Goal: Book appointment/travel/reservation

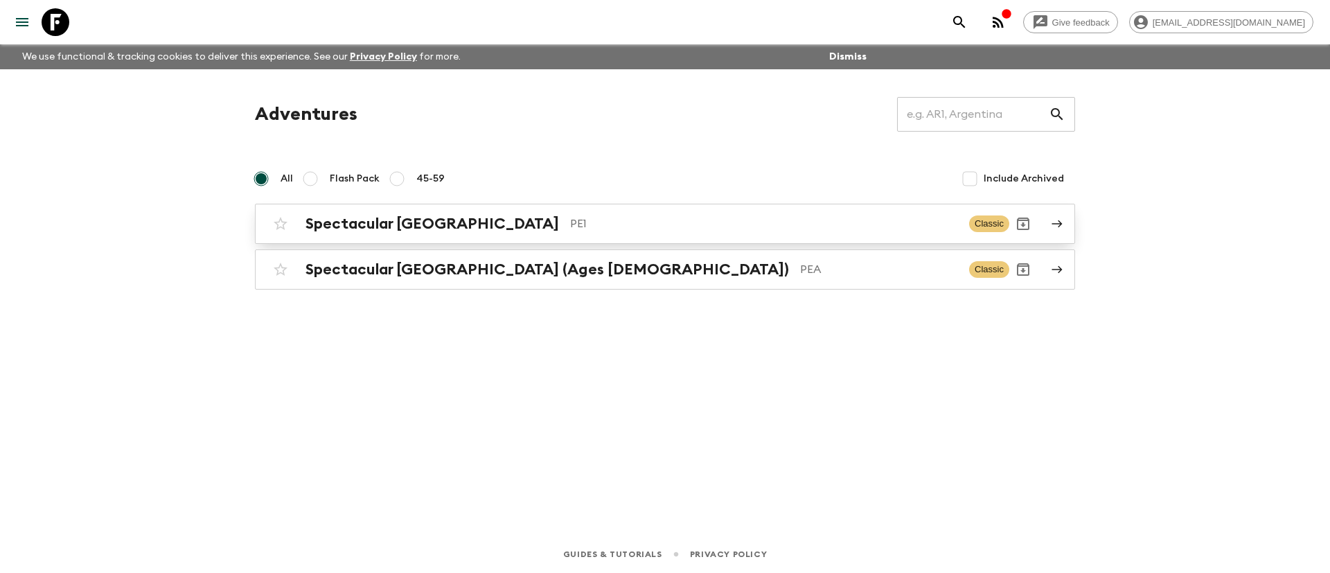
click at [570, 225] on p "PE1" at bounding box center [764, 223] width 388 height 17
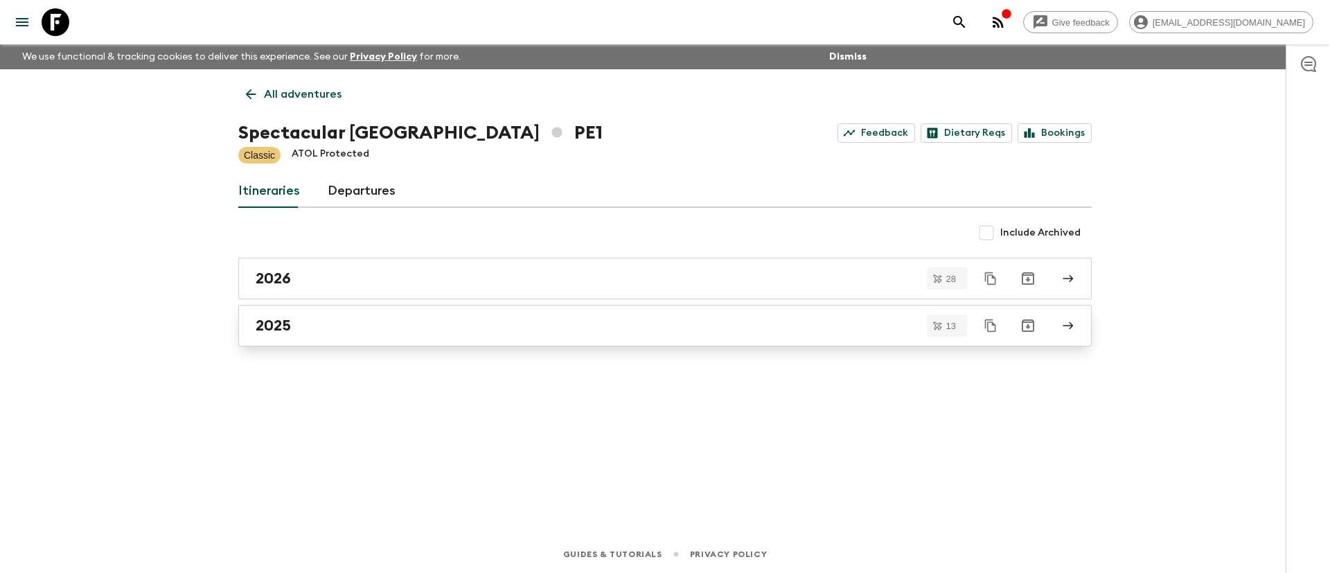
click at [341, 318] on div "2025" at bounding box center [652, 326] width 793 height 18
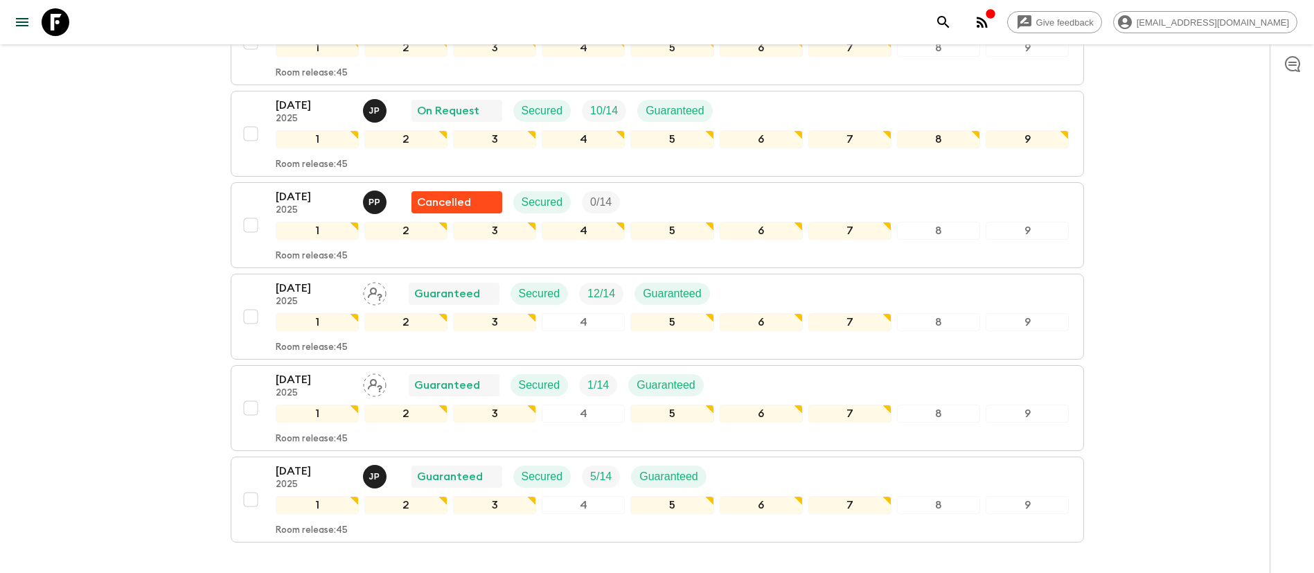
scroll to position [1032, 0]
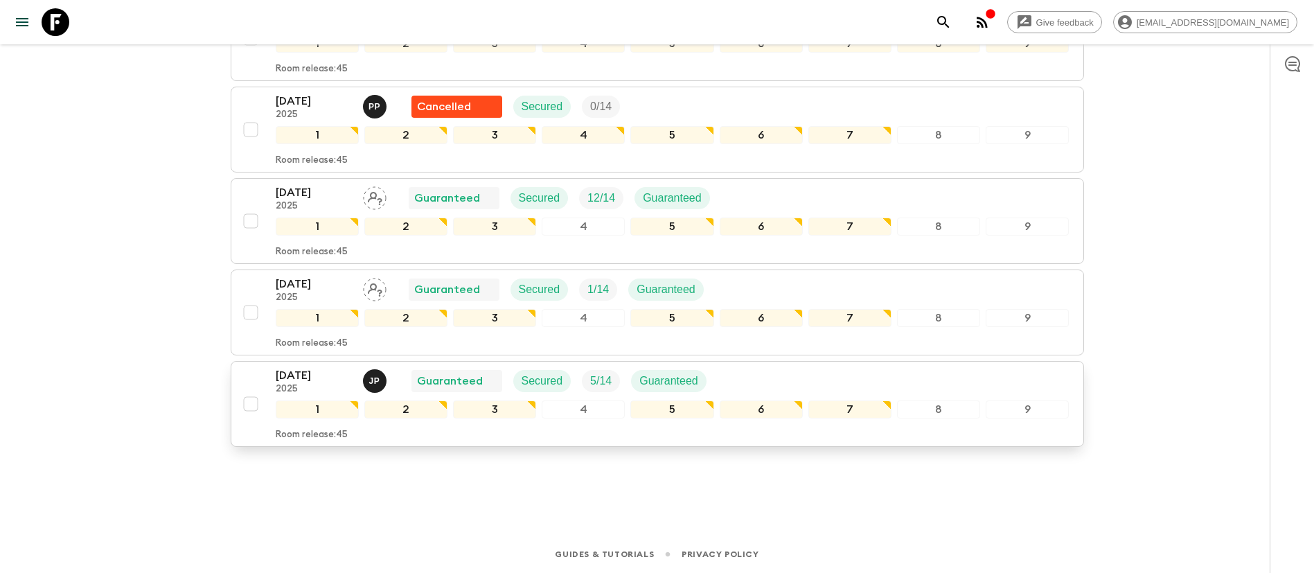
click at [789, 371] on div "[DATE] 2025 J P Guaranteed Secured 5 / 14 Guaranteed" at bounding box center [673, 381] width 794 height 28
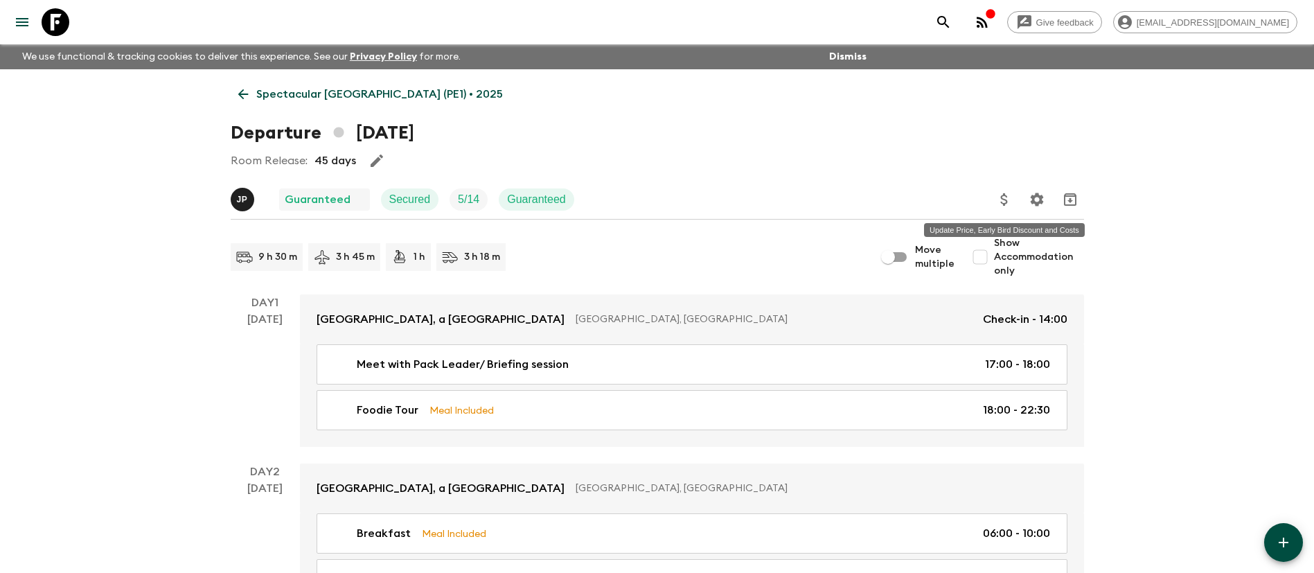
click at [1005, 202] on icon "Update Price, Early Bird Discount and Costs" at bounding box center [1004, 199] width 17 height 17
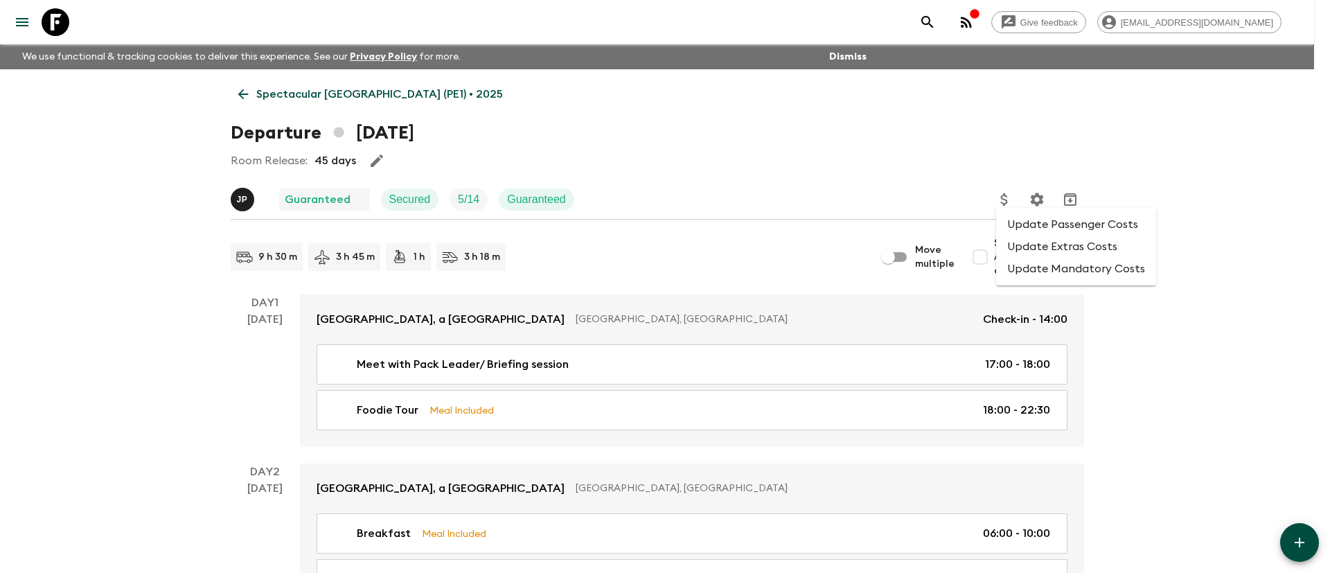
click at [1051, 222] on li "Update Passenger Costs" at bounding box center [1076, 224] width 160 height 22
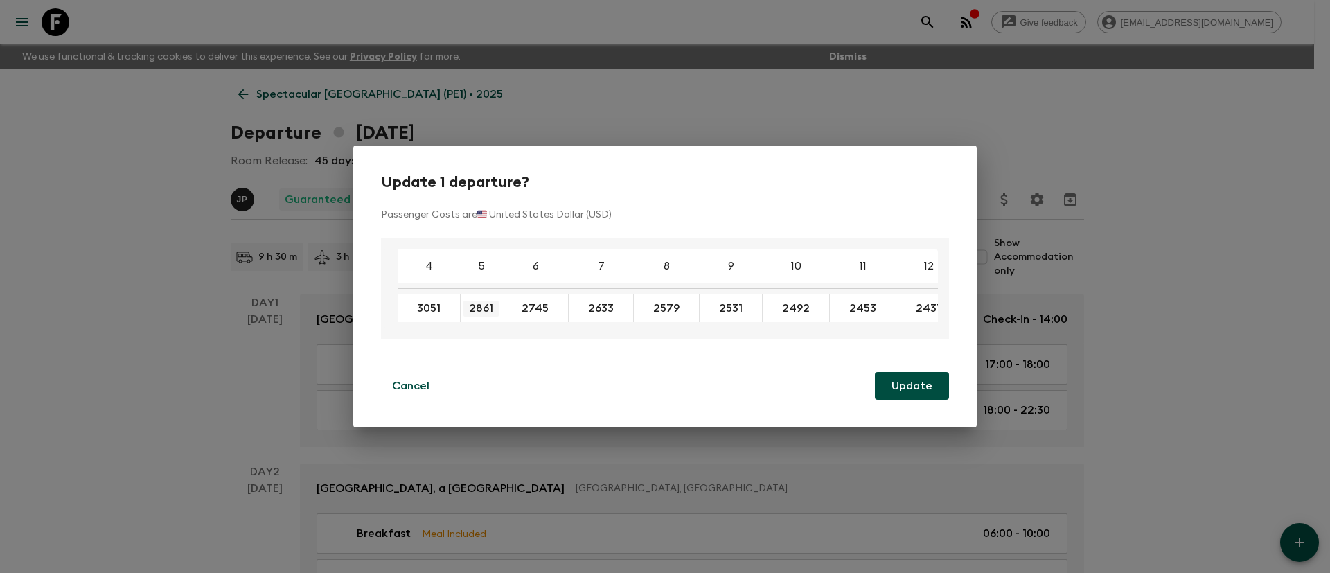
drag, startPoint x: 507, startPoint y: 305, endPoint x: 471, endPoint y: 307, distance: 36.1
click at [418, 380] on p "Cancel" at bounding box center [410, 386] width 37 height 17
